Goal: Information Seeking & Learning: Learn about a topic

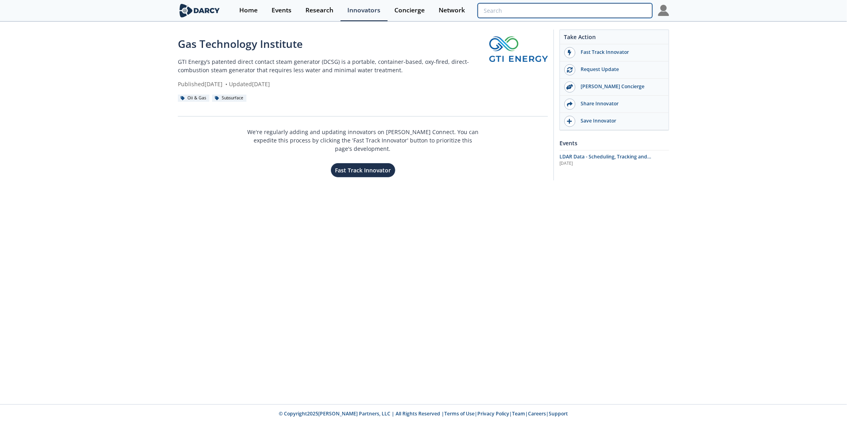
click at [622, 11] on input "search" at bounding box center [565, 10] width 175 height 15
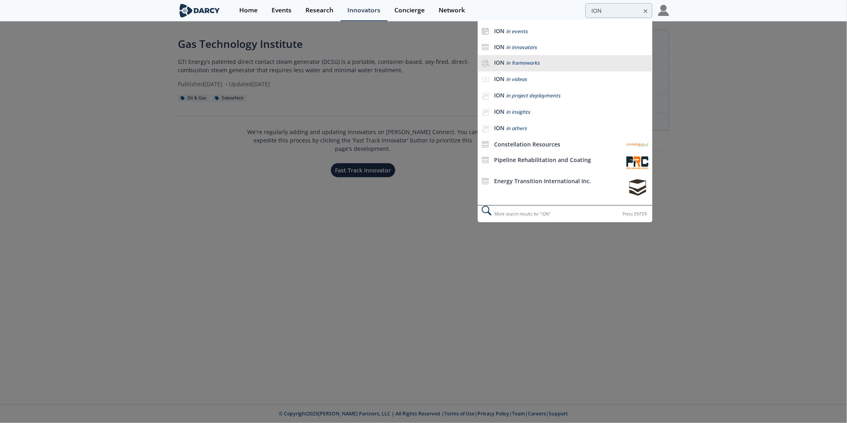
click at [511, 64] on span "in frameworks" at bounding box center [522, 62] width 33 height 7
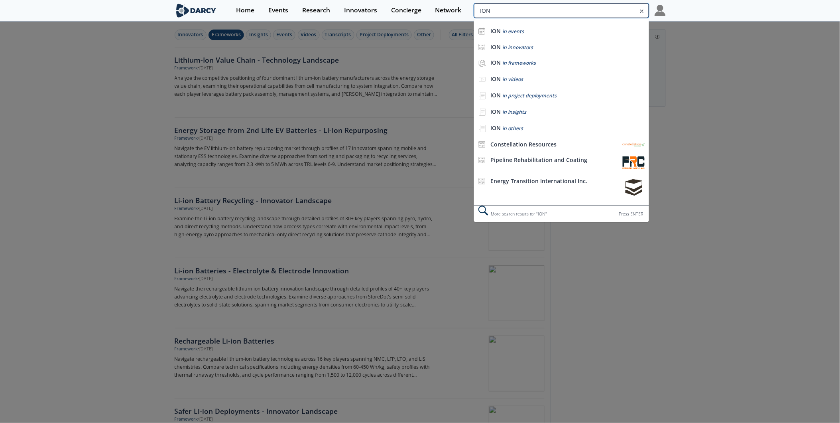
click at [607, 13] on input "ION" at bounding box center [561, 10] width 175 height 15
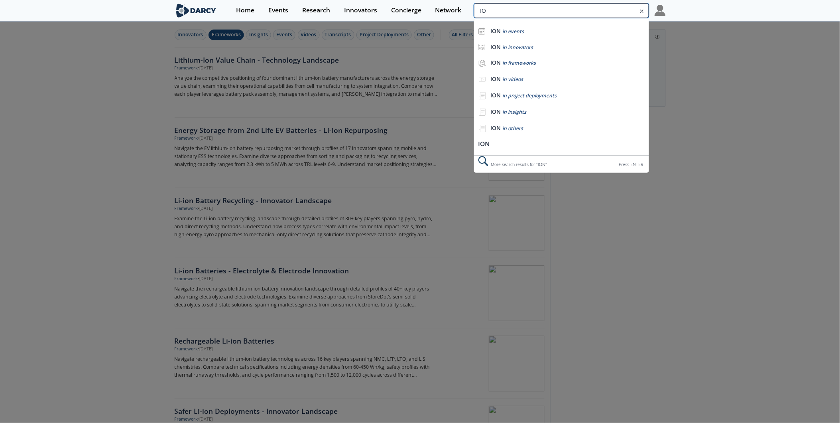
type input "I"
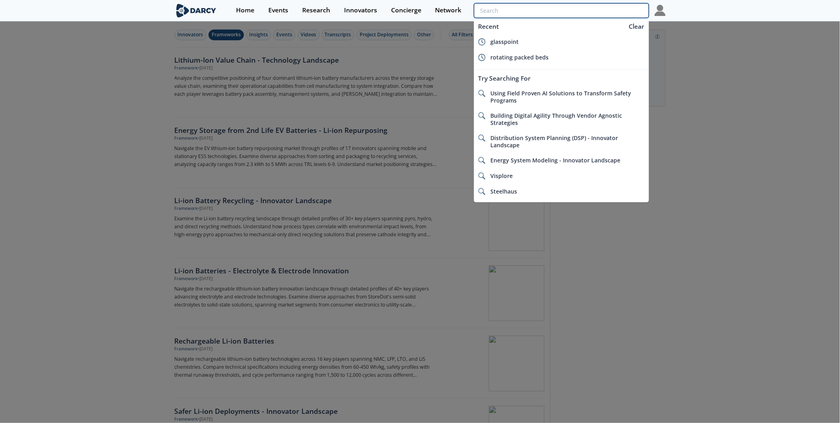
type input "a"
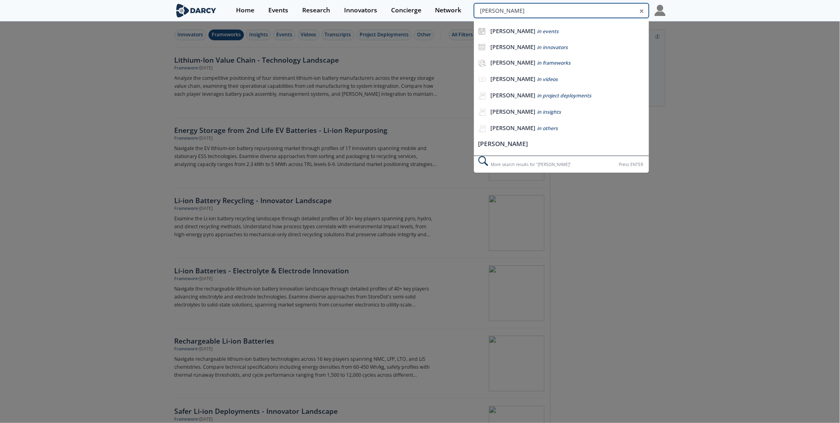
type input "[PERSON_NAME]"
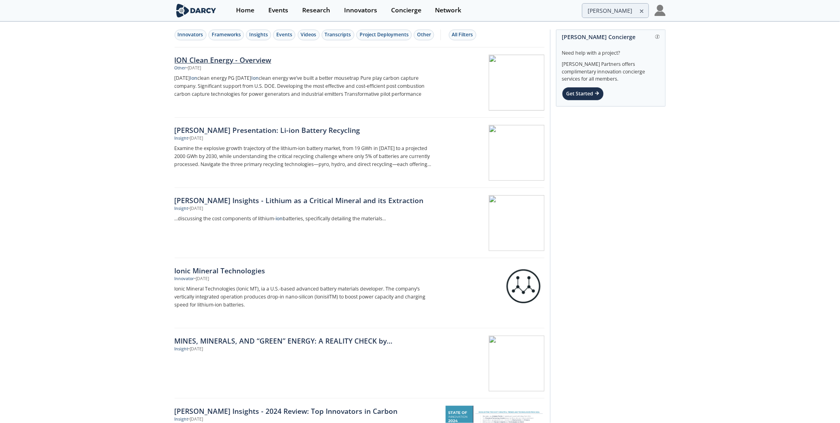
click at [224, 61] on div "ION Clean Energy - Overview" at bounding box center [307, 60] width 264 height 10
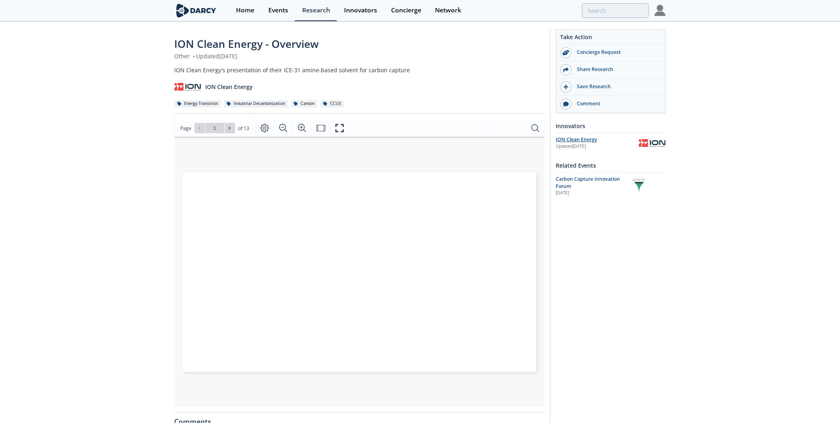
click at [577, 138] on div "ION Clean Energy" at bounding box center [597, 139] width 83 height 7
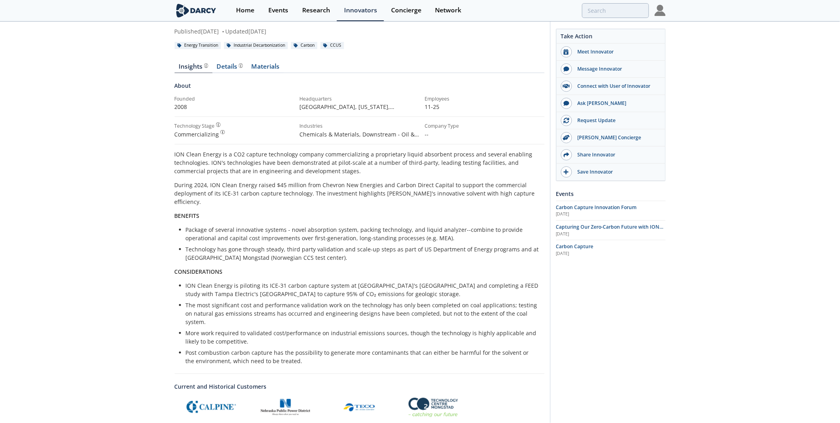
scroll to position [73, 0]
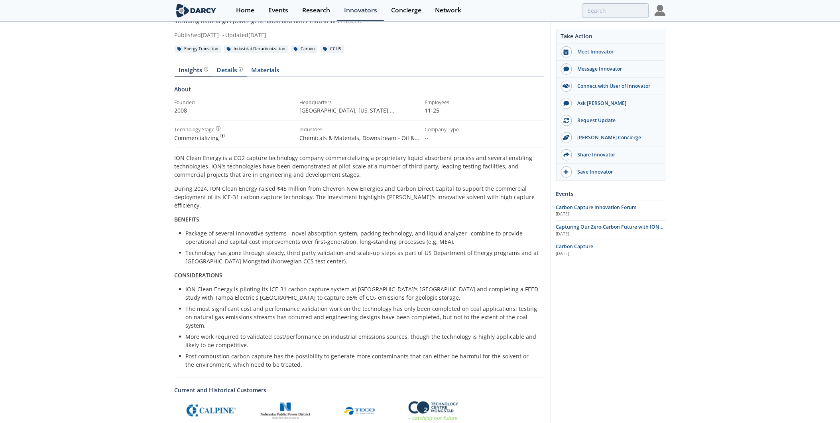
click at [235, 69] on div "Details Product overview, business model, technology and applications as added …" at bounding box center [230, 70] width 26 height 6
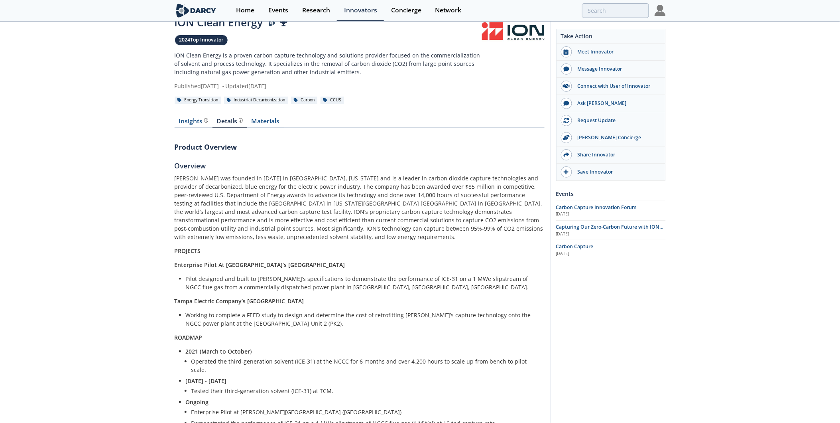
scroll to position [21, 0]
click at [264, 121] on link "Materials" at bounding box center [265, 123] width 37 height 10
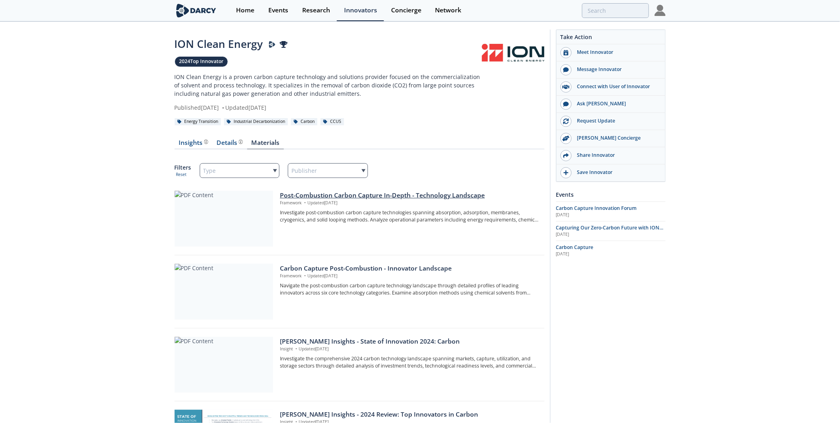
click at [389, 193] on div "Post-Combustion Carbon Capture In-Depth - Technology Landscape" at bounding box center [409, 196] width 259 height 10
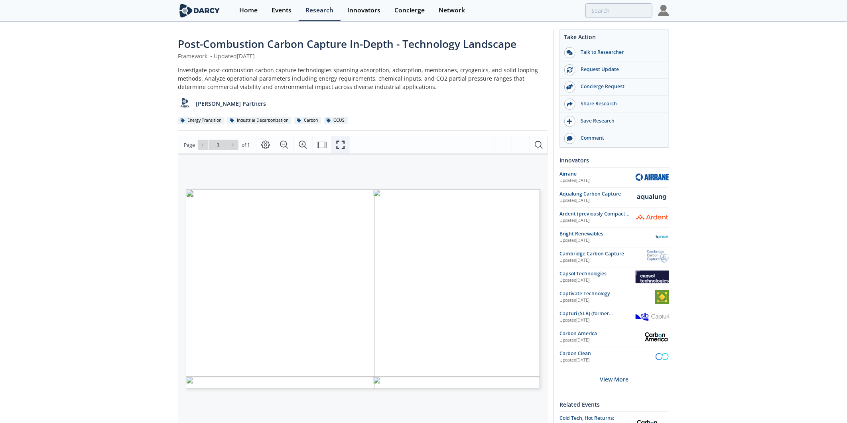
click at [337, 145] on icon "Fullscreen" at bounding box center [341, 145] width 10 height 10
